Goal: Information Seeking & Learning: Learn about a topic

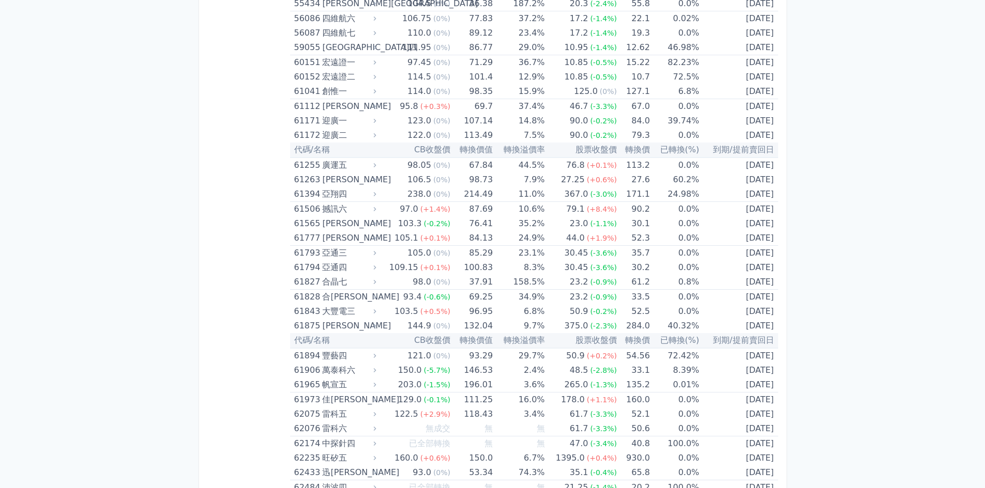
scroll to position [3797, 0]
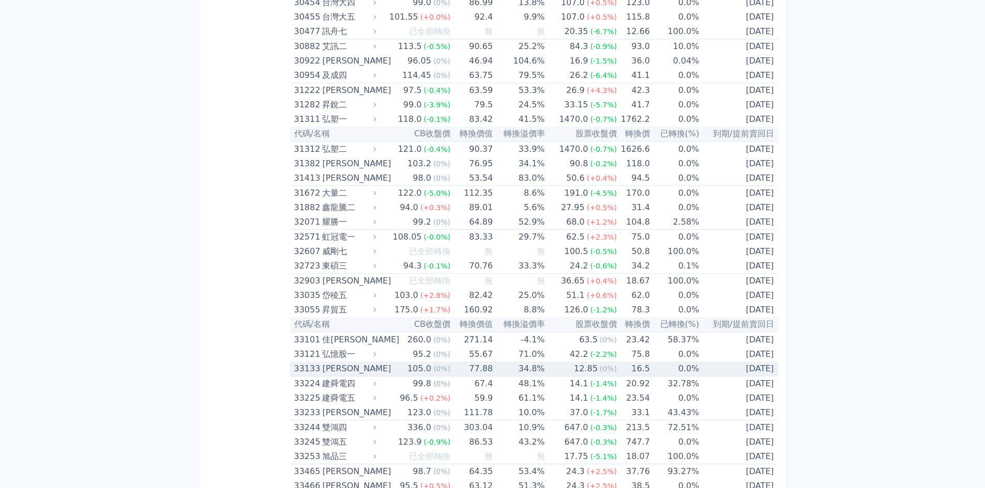
scroll to position [1677, 0]
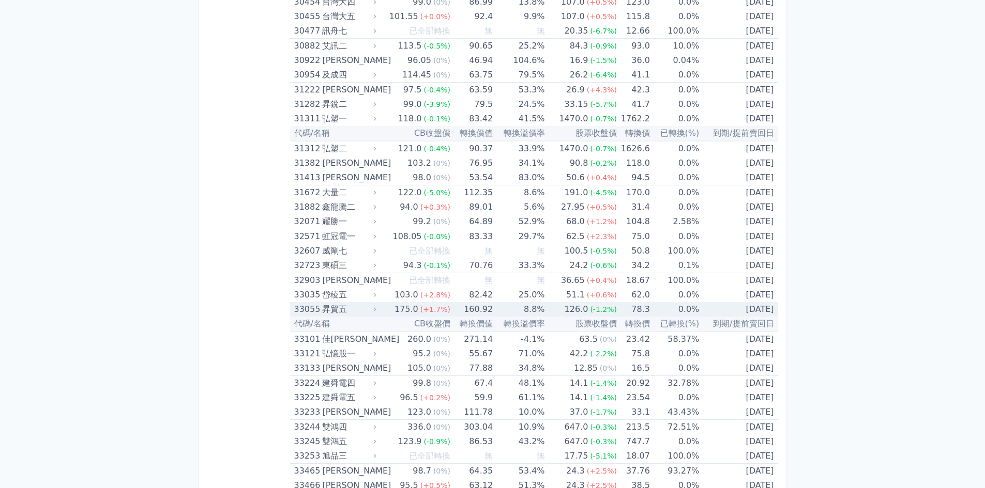
click at [315, 311] on div "33055" at bounding box center [307, 309] width 26 height 14
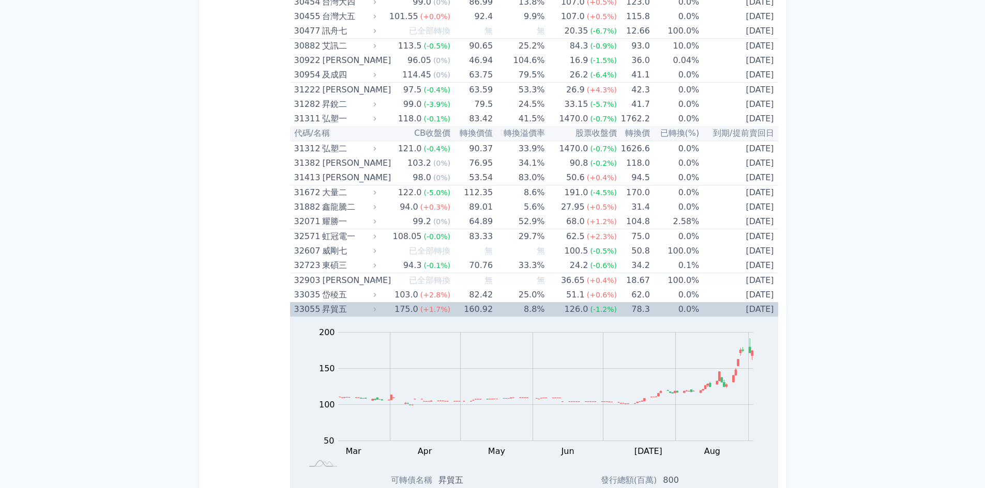
click at [315, 311] on div "33055" at bounding box center [307, 309] width 26 height 14
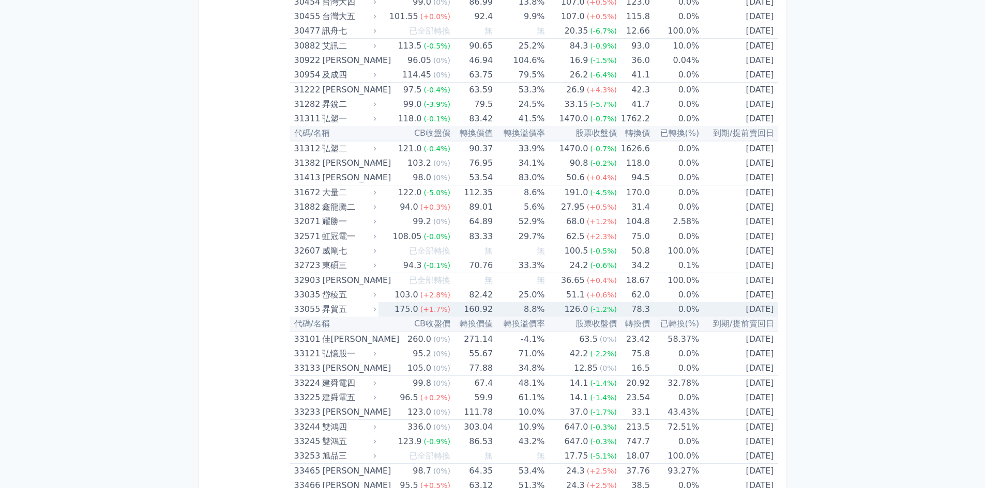
click at [315, 311] on div "33055" at bounding box center [307, 309] width 26 height 14
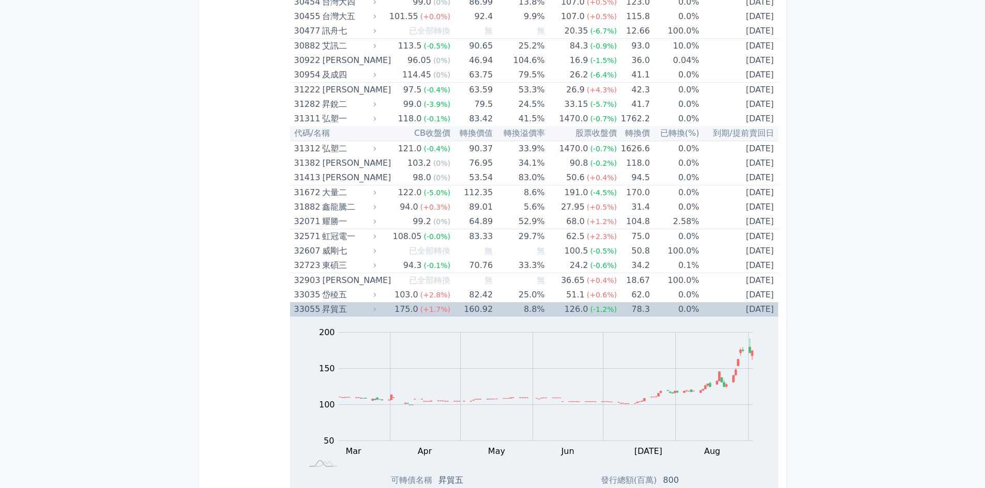
click at [305, 310] on div "33055" at bounding box center [307, 309] width 26 height 14
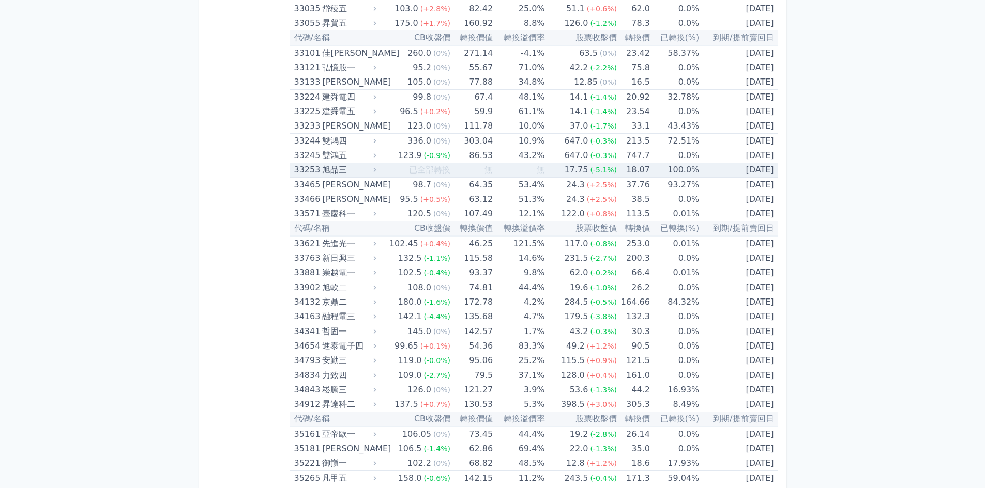
scroll to position [1988, 0]
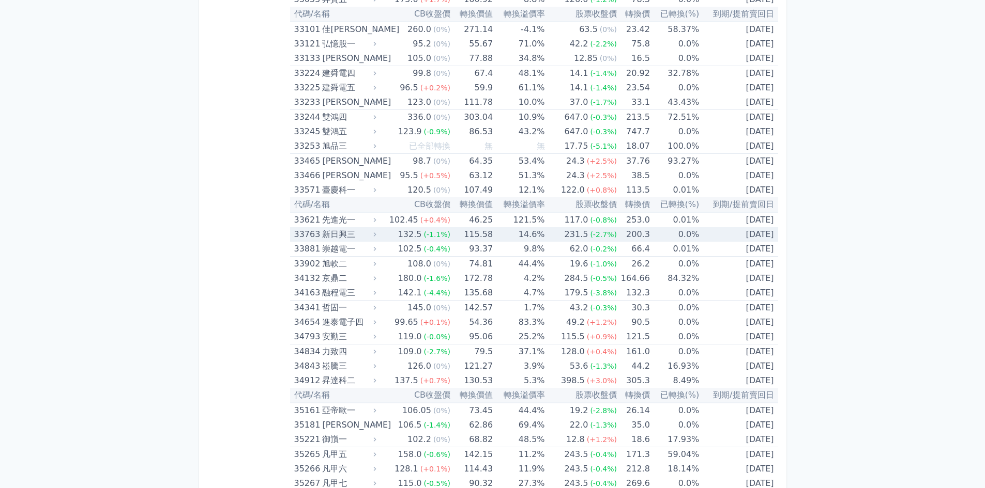
click at [345, 235] on div "新日興三" at bounding box center [348, 234] width 52 height 14
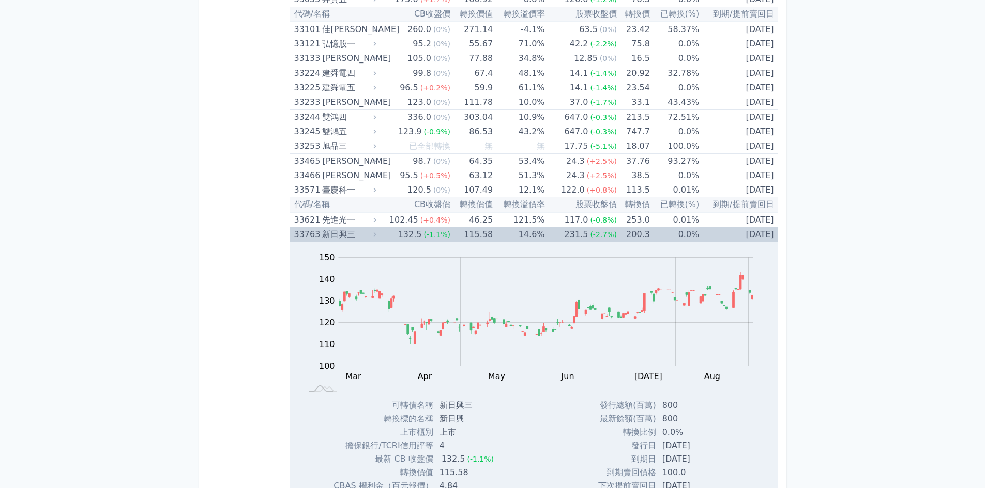
click at [315, 233] on div "33763" at bounding box center [307, 234] width 26 height 14
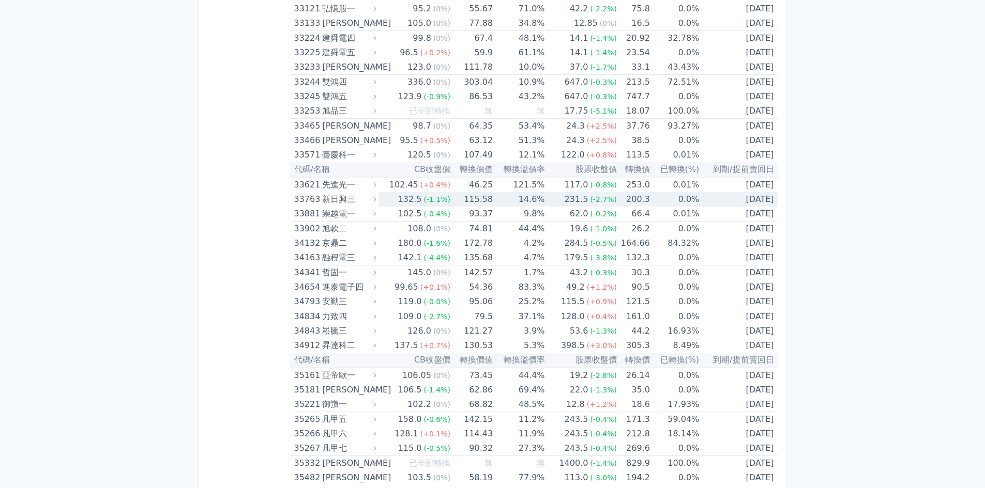
scroll to position [2091, 0]
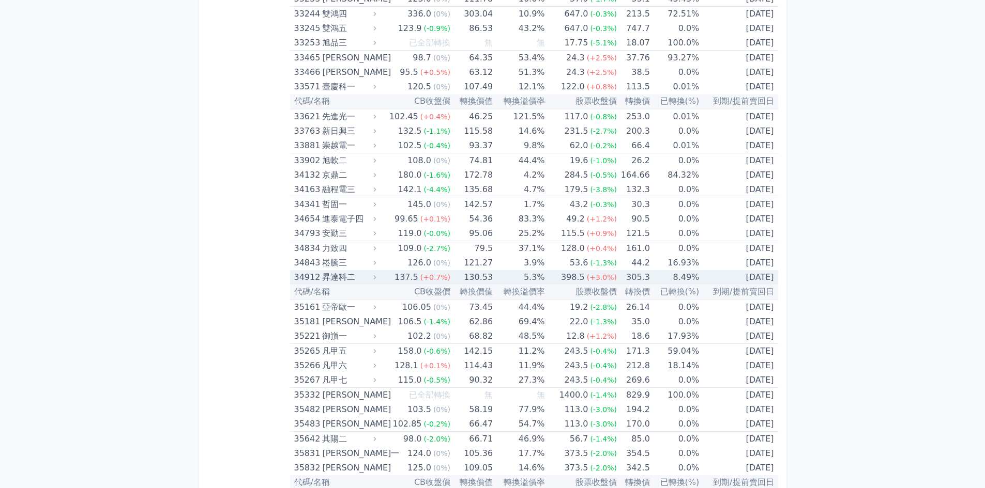
click at [323, 278] on div "昇達科二" at bounding box center [348, 277] width 52 height 14
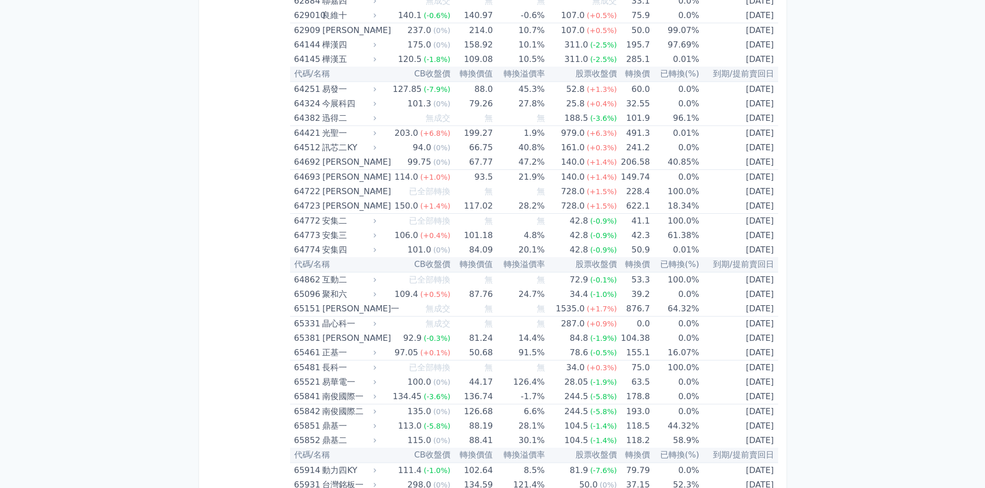
scroll to position [4676, 0]
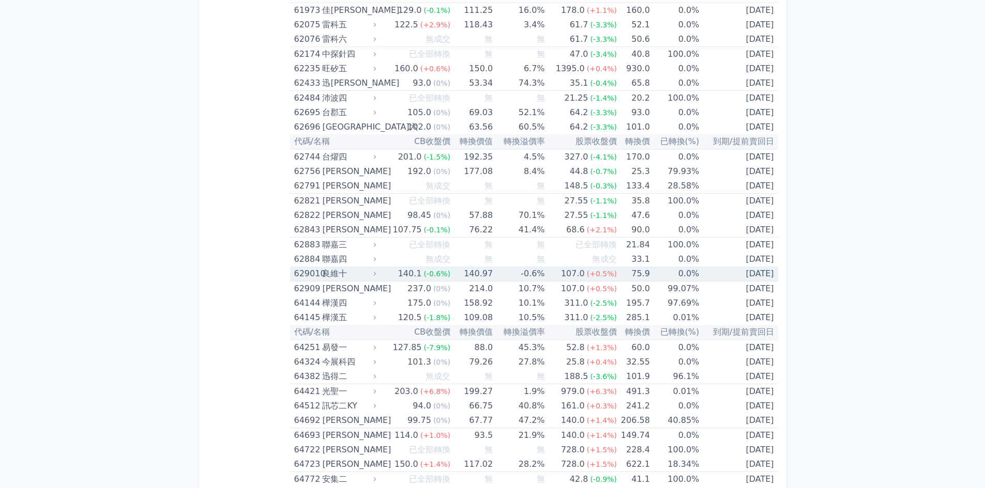
click at [660, 276] on td "0.0%" at bounding box center [674, 274] width 49 height 15
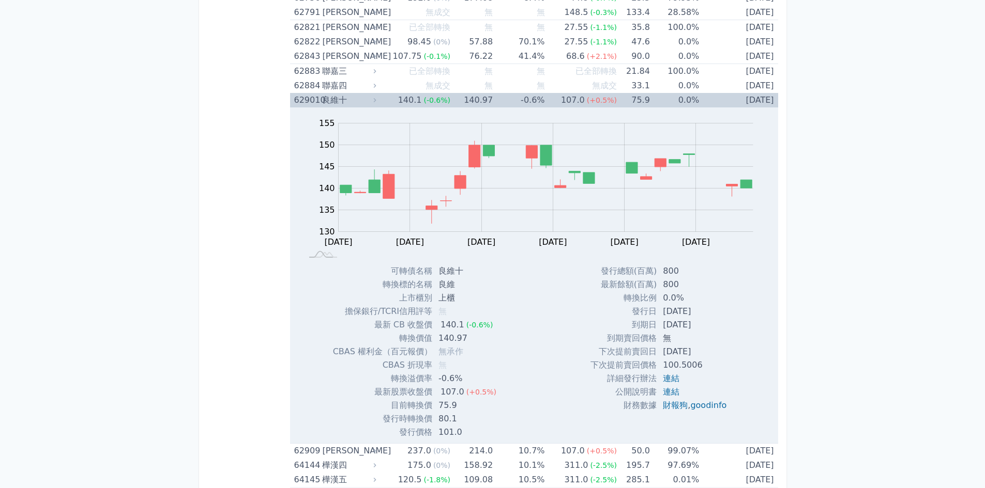
scroll to position [4831, 0]
